Goal: Obtain resource: Obtain resource

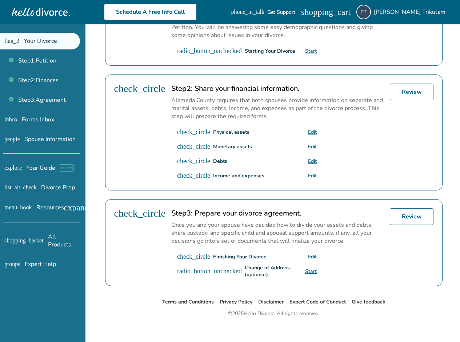
scroll to position [179, 0]
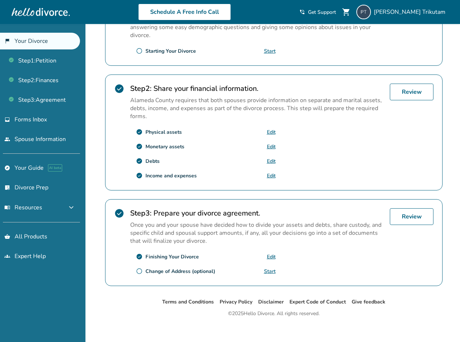
click at [270, 260] on link "Edit" at bounding box center [271, 257] width 9 height 7
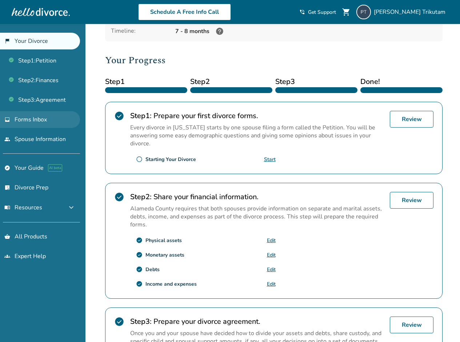
click at [42, 122] on span "Forms Inbox" at bounding box center [31, 120] width 32 height 8
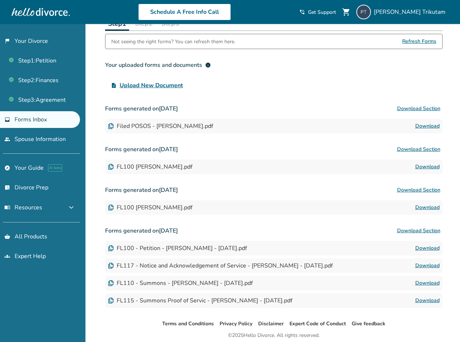
scroll to position [75, 0]
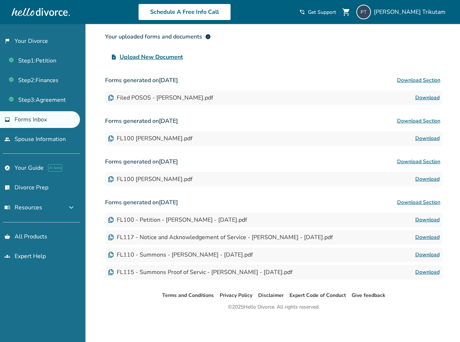
click at [423, 275] on link "Download" at bounding box center [428, 272] width 24 height 9
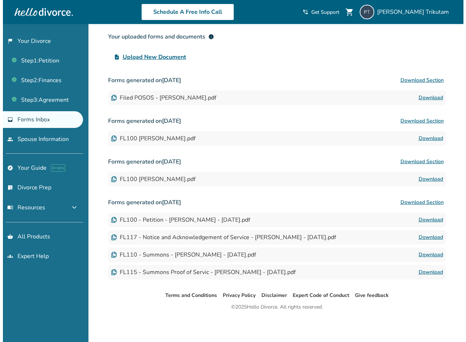
scroll to position [0, 0]
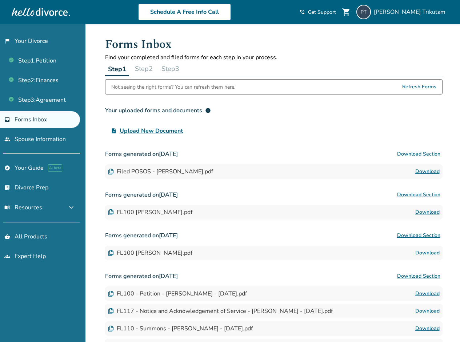
click at [146, 71] on button "Step 2" at bounding box center [144, 69] width 24 height 15
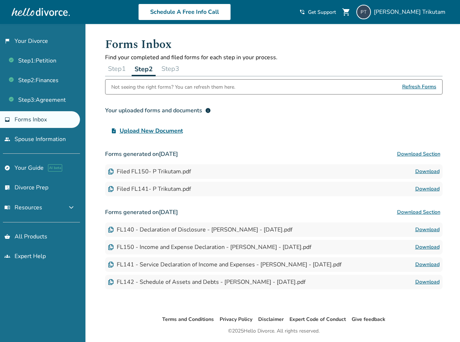
click at [433, 191] on link "Download" at bounding box center [428, 189] width 24 height 9
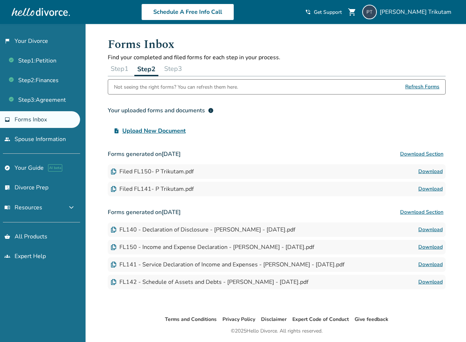
click at [119, 71] on button "Step 1" at bounding box center [120, 69] width 24 height 15
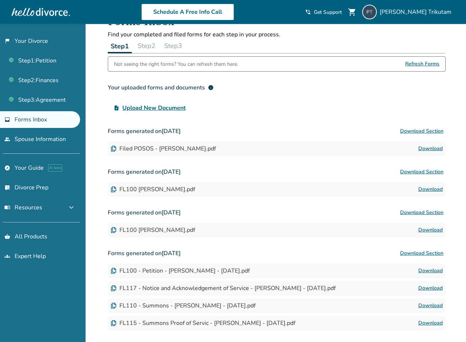
scroll to position [27, 0]
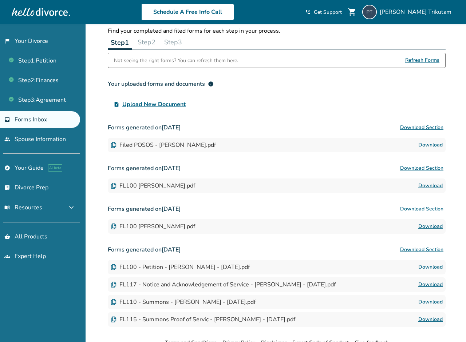
click at [435, 288] on link "Download" at bounding box center [430, 285] width 24 height 9
click at [140, 37] on button "Step 2" at bounding box center [147, 42] width 24 height 15
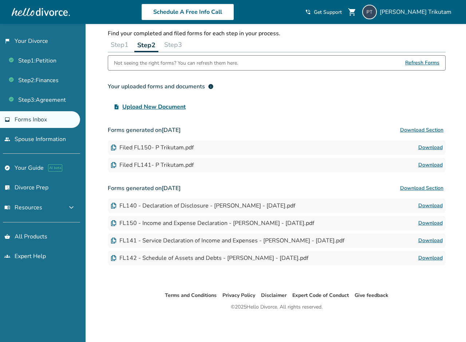
scroll to position [24, 0]
click at [120, 40] on button "Step 1" at bounding box center [120, 44] width 24 height 15
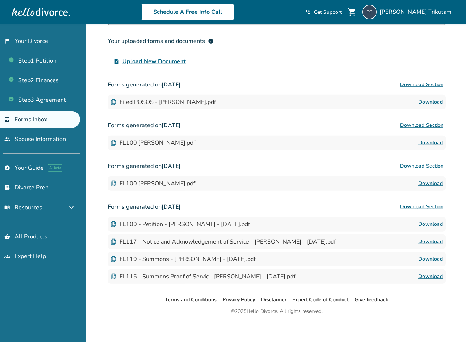
scroll to position [70, 0]
click at [432, 224] on link "Download" at bounding box center [430, 224] width 24 height 9
click at [435, 280] on link "Download" at bounding box center [430, 276] width 24 height 9
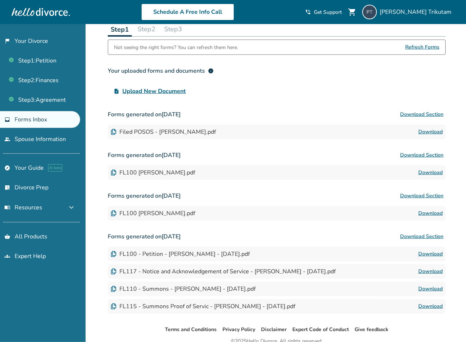
scroll to position [0, 0]
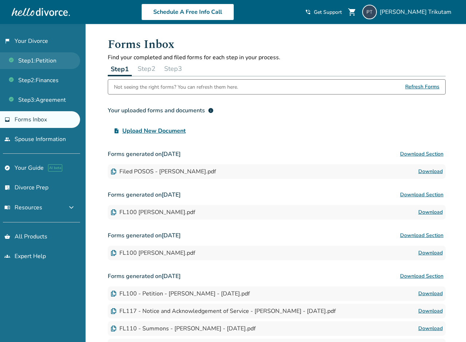
click at [39, 53] on link "Step 1 : Petition" at bounding box center [40, 60] width 80 height 17
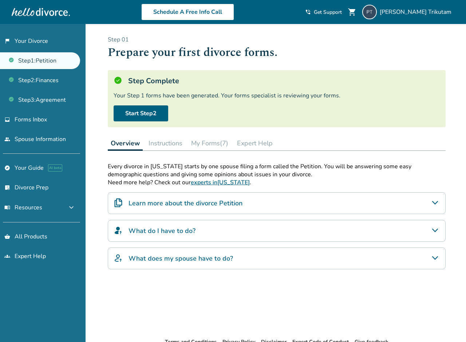
click at [227, 142] on button "My Forms (7)" at bounding box center [209, 143] width 43 height 15
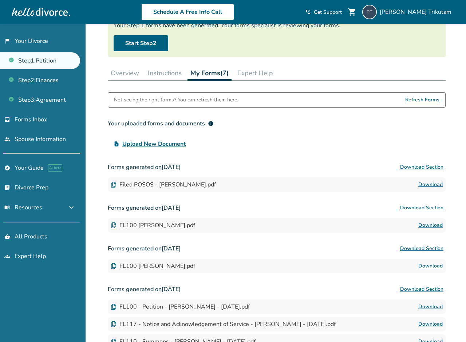
scroll to position [33, 0]
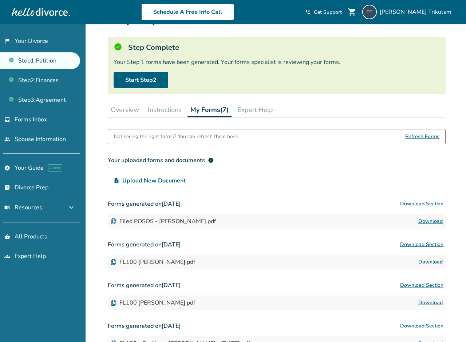
click at [209, 162] on span "info" at bounding box center [211, 161] width 6 height 6
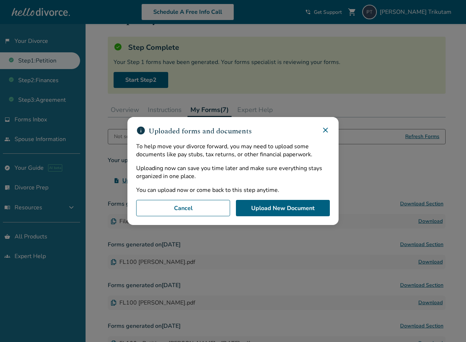
click at [327, 130] on icon at bounding box center [325, 130] width 9 height 9
